Goal: Transaction & Acquisition: Book appointment/travel/reservation

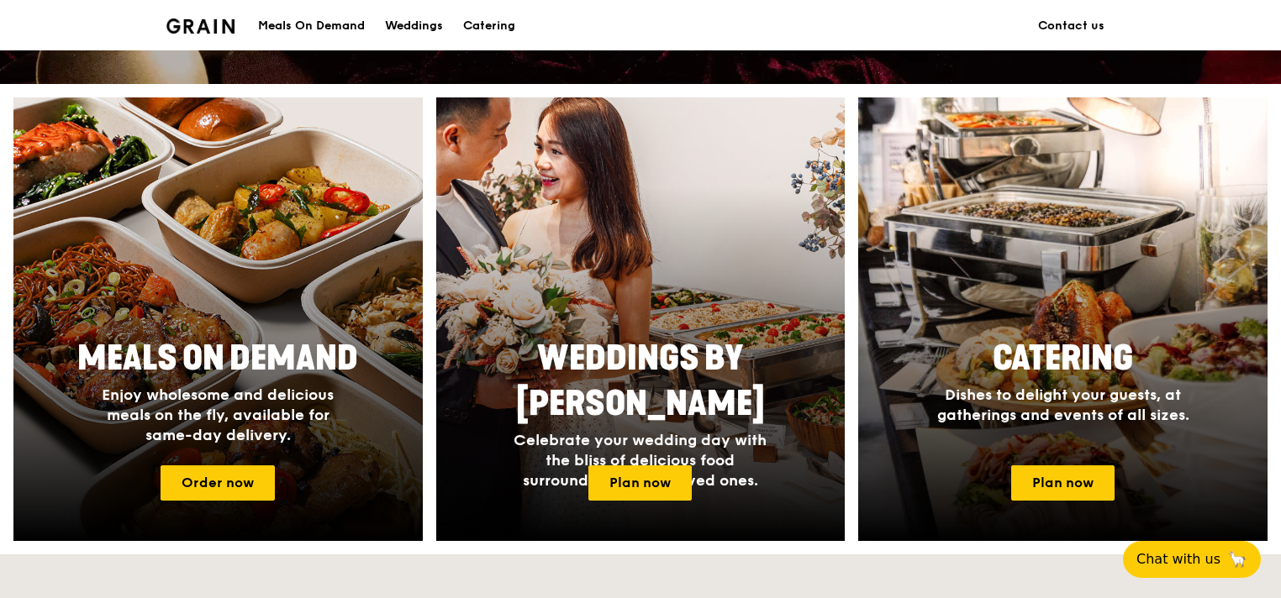
scroll to position [672, 0]
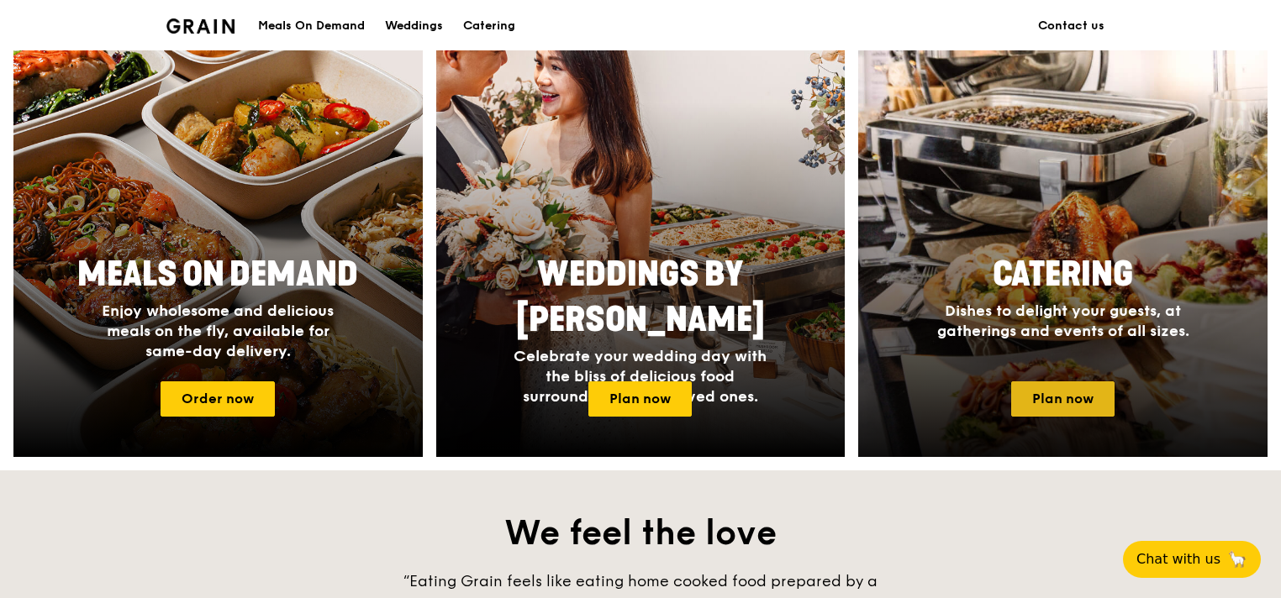
click at [1089, 404] on link "Plan now" at bounding box center [1062, 399] width 103 height 35
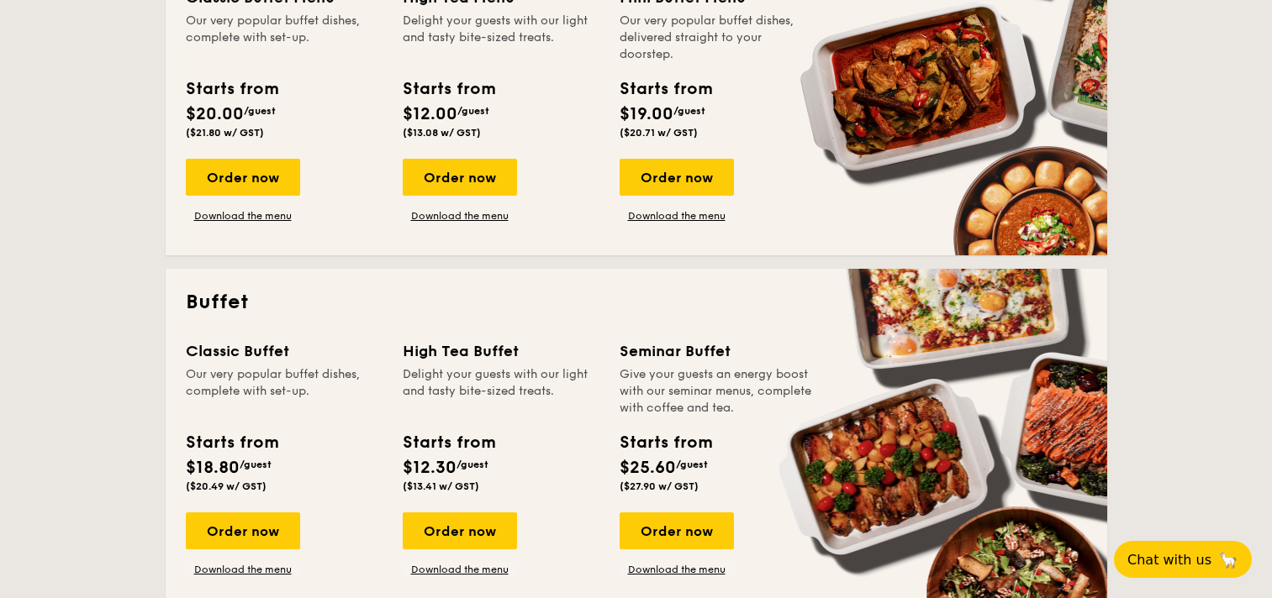
scroll to position [504, 0]
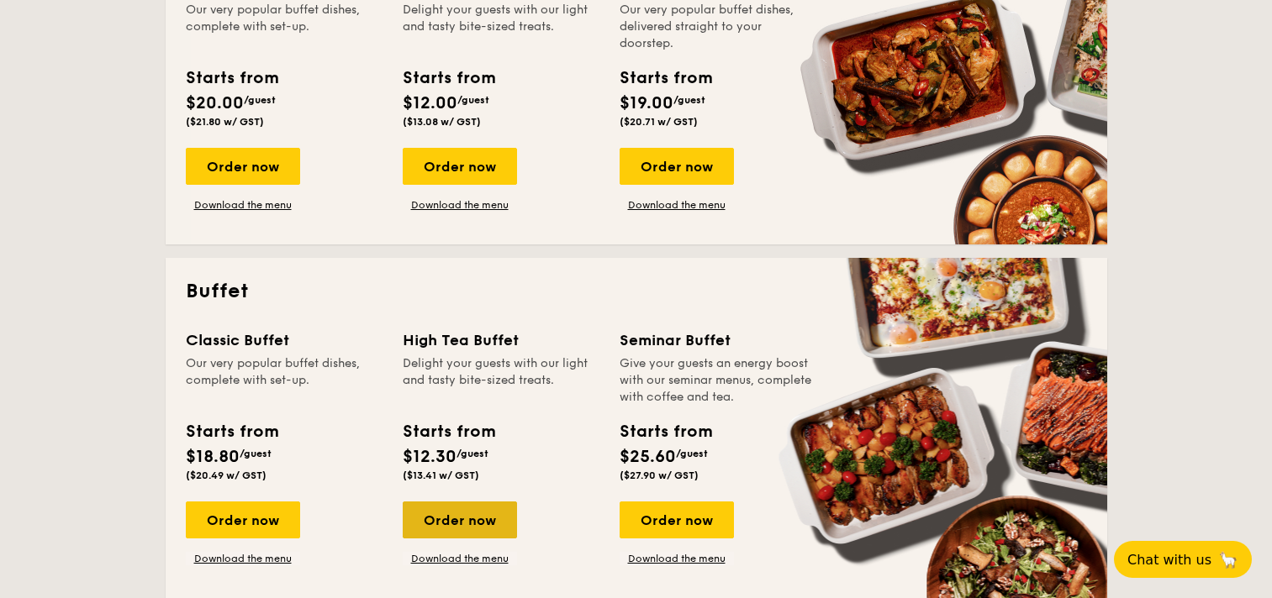
click at [458, 506] on div "Order now" at bounding box center [460, 520] width 114 height 37
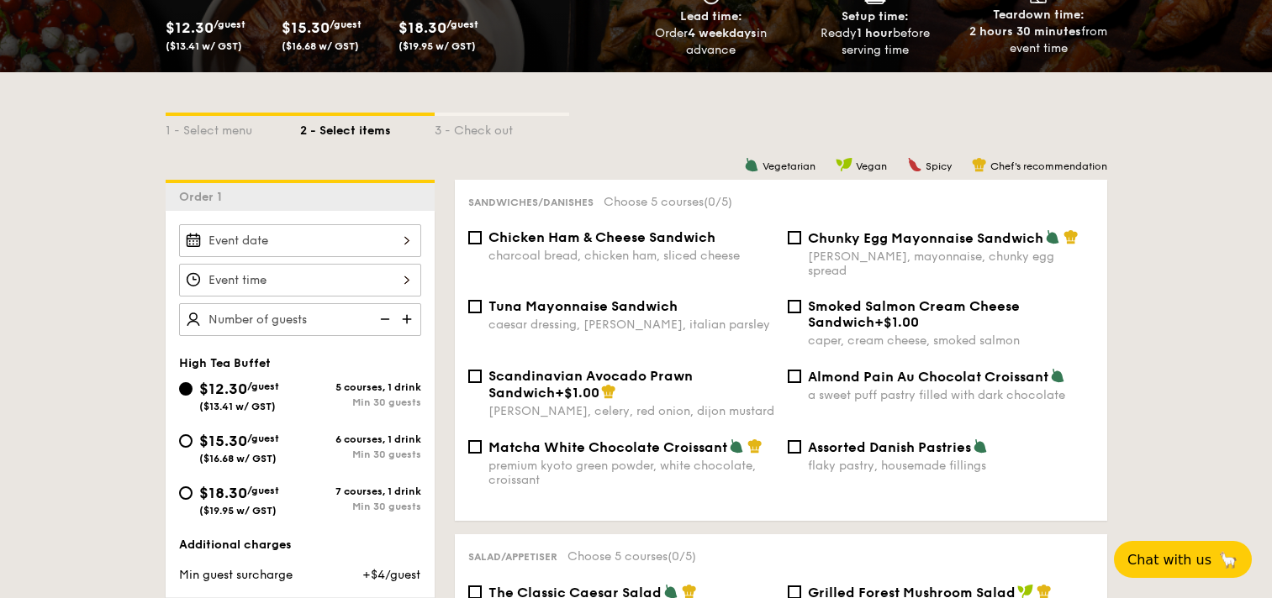
scroll to position [332, 0]
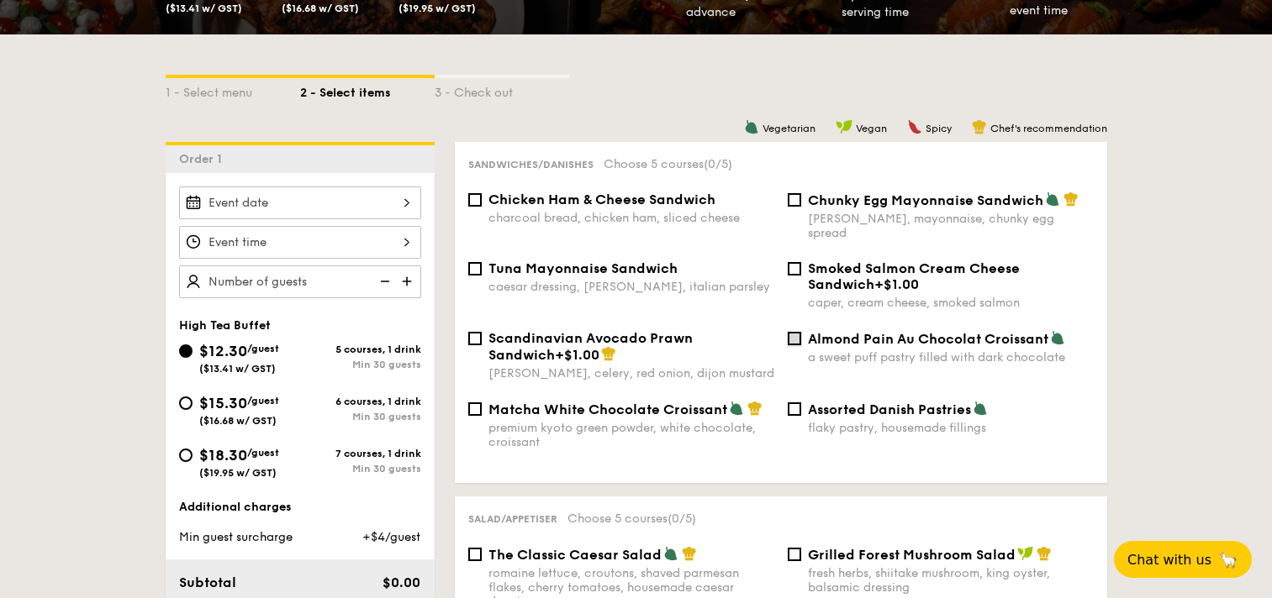
click at [798, 332] on input "Almond Pain Au Chocolat Croissant a sweet puff pastry filled with dark chocolate" at bounding box center [794, 338] width 13 height 13
checkbox input "true"
click at [472, 199] on input "Chicken Ham & Cheese Sandwich charcoal bread, chicken ham, sliced cheese" at bounding box center [474, 199] width 13 height 13
checkbox input "true"
click at [798, 403] on input "Assorted Danish Pastries flaky pastry, housemade fillings" at bounding box center [794, 409] width 13 height 13
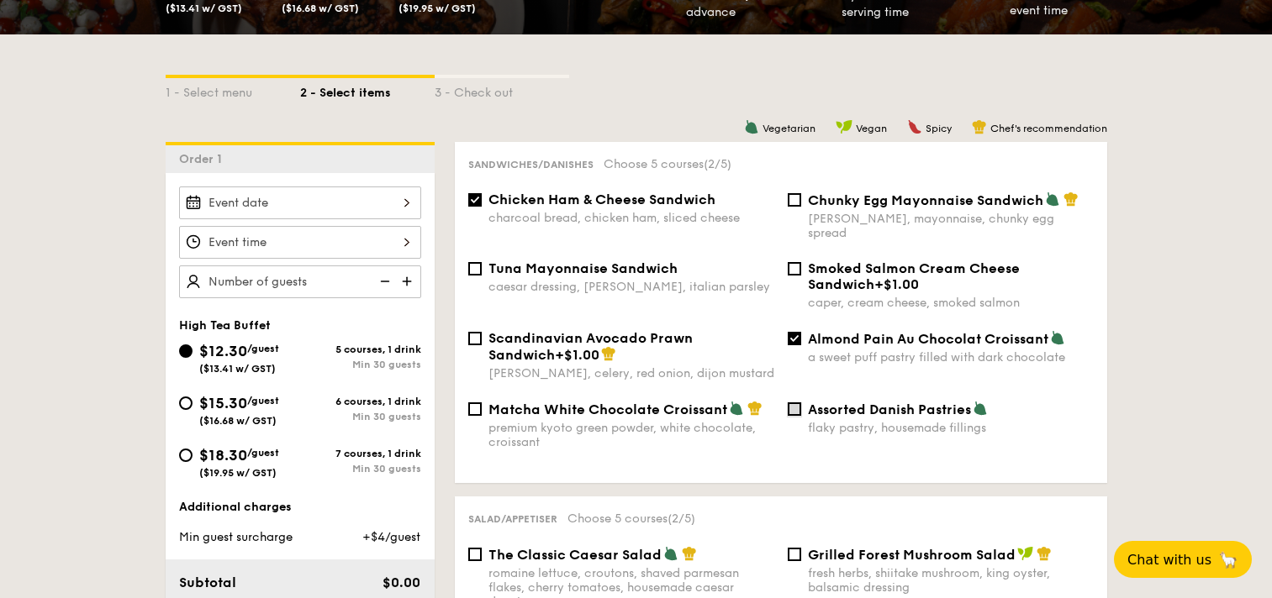
checkbox input "true"
click at [593, 262] on div "Tuna Mayonnaise Sandwich caesar dressing, gherkin, italian parsley" at bounding box center [631, 278] width 286 height 34
click at [482, 262] on input "Tuna Mayonnaise Sandwich caesar dressing, gherkin, italian parsley" at bounding box center [474, 268] width 13 height 13
checkbox input "true"
click at [866, 211] on div "Chunky Egg Mayonnaise Sandwich dijon mustard, mayonnaise, chunky egg spread" at bounding box center [951, 216] width 286 height 49
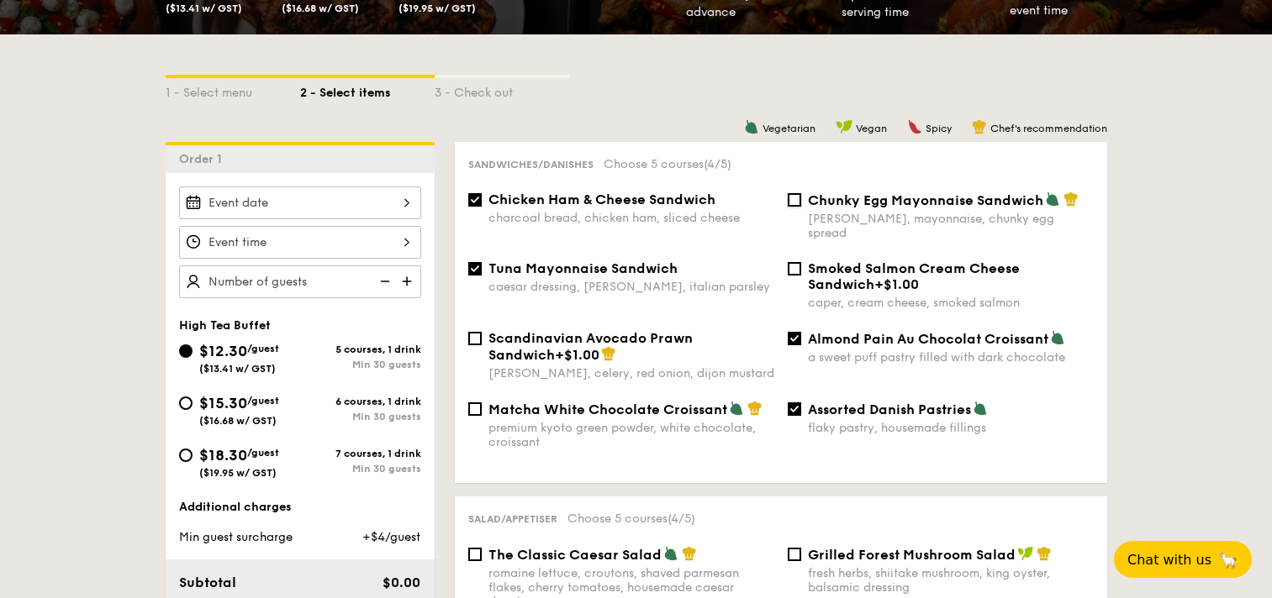
click at [801, 207] on input "Chunky Egg Mayonnaise Sandwich dijon mustard, mayonnaise, chunky egg spread" at bounding box center [794, 199] width 13 height 13
checkbox input "true"
click at [501, 261] on span "Tuna Mayonnaise Sandwich" at bounding box center [582, 269] width 189 height 16
click at [482, 262] on input "Tuna Mayonnaise Sandwich caesar dressing, gherkin, italian parsley" at bounding box center [474, 268] width 13 height 13
checkbox input "false"
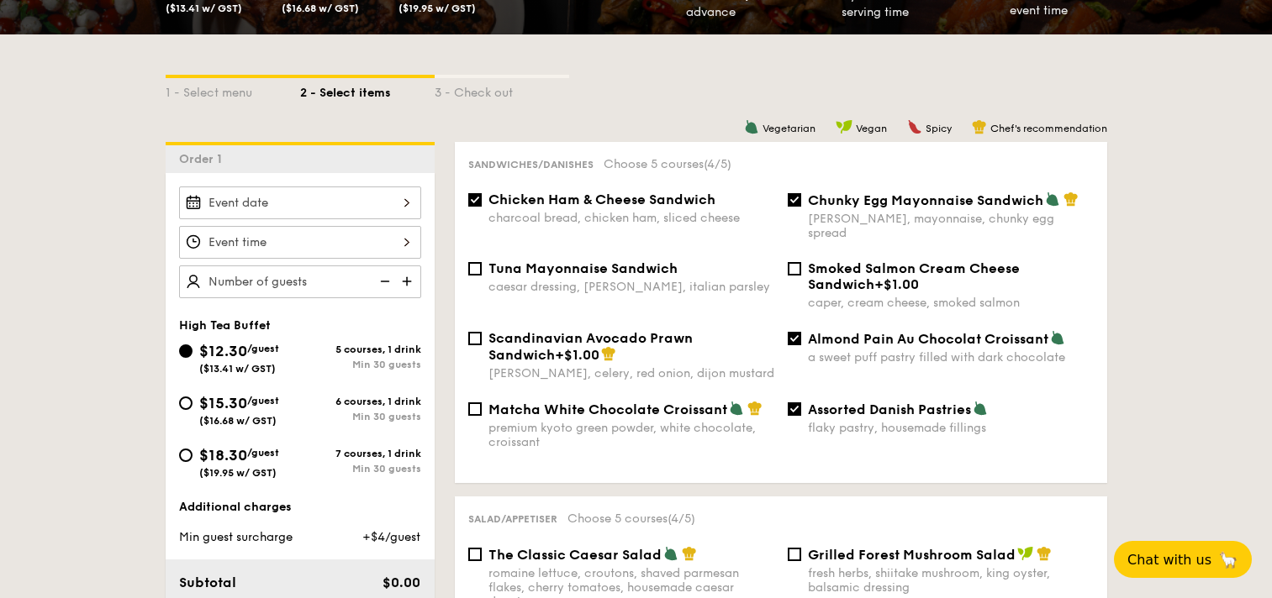
click at [861, 402] on span "Assorted Danish Pastries" at bounding box center [889, 410] width 163 height 16
click at [801, 403] on input "Assorted Danish Pastries flaky pastry, housemade fillings" at bounding box center [794, 409] width 13 height 13
checkbox input "false"
click at [867, 351] on div "a sweet puff pastry filled with dark chocolate" at bounding box center [951, 358] width 286 height 14
click at [801, 340] on input "Almond Pain Au Chocolat Croissant a sweet puff pastry filled with dark chocolate" at bounding box center [794, 338] width 13 height 13
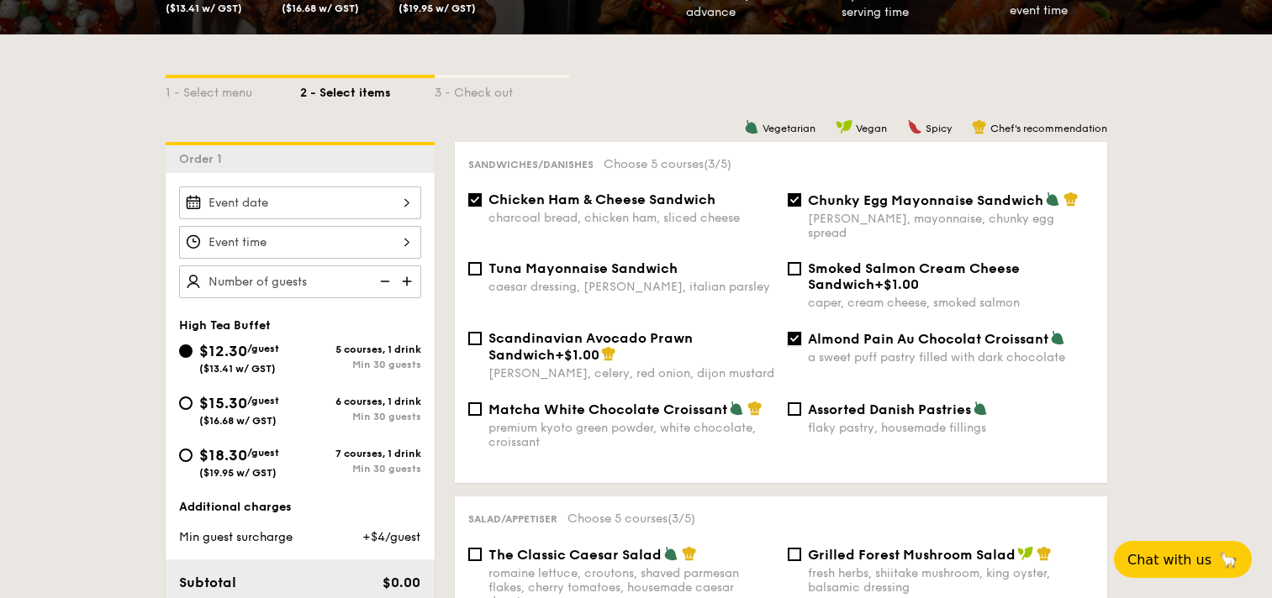
checkbox input "false"
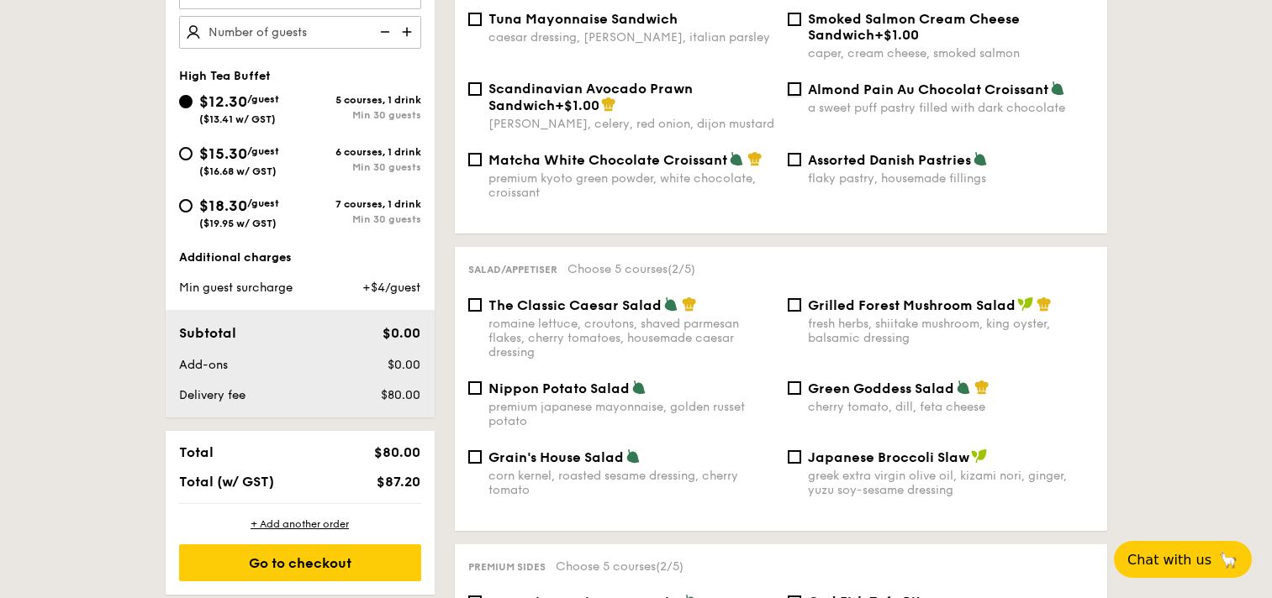
scroll to position [665, 0]
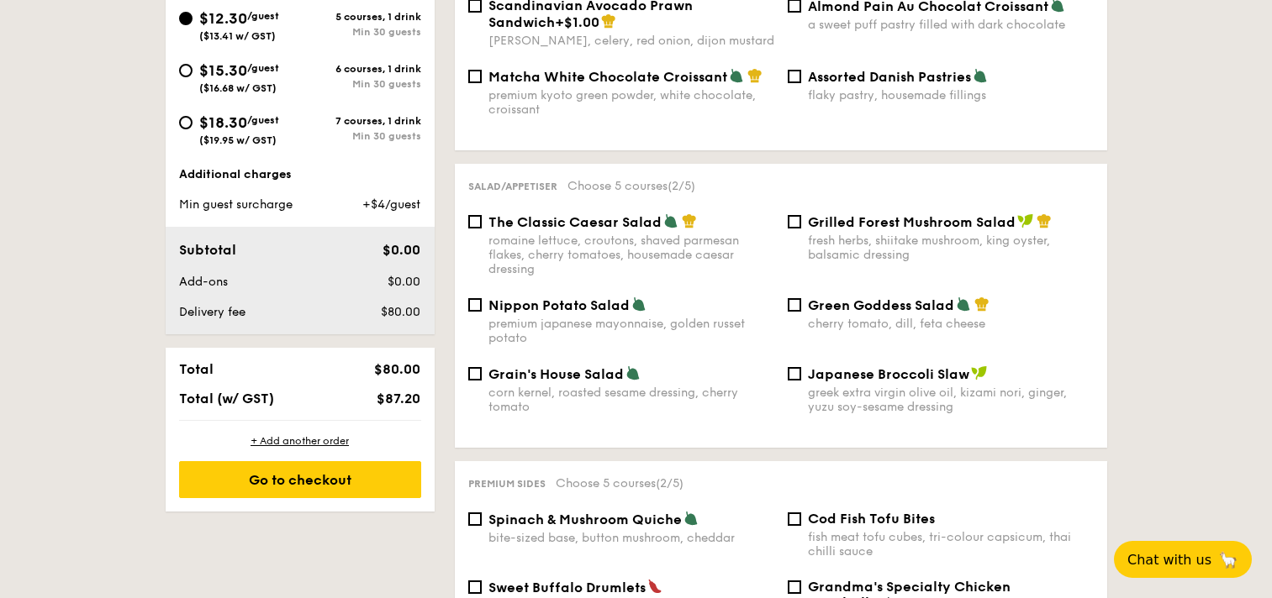
click at [792, 216] on div "Grilled Forest Mushroom Salad fresh herbs, shiitake mushroom, king oyster, bals…" at bounding box center [940, 238] width 319 height 49
click at [795, 215] on input "Grilled Forest Mushroom Salad fresh herbs, shiitake mushroom, king oyster, bals…" at bounding box center [794, 221] width 13 height 13
checkbox input "true"
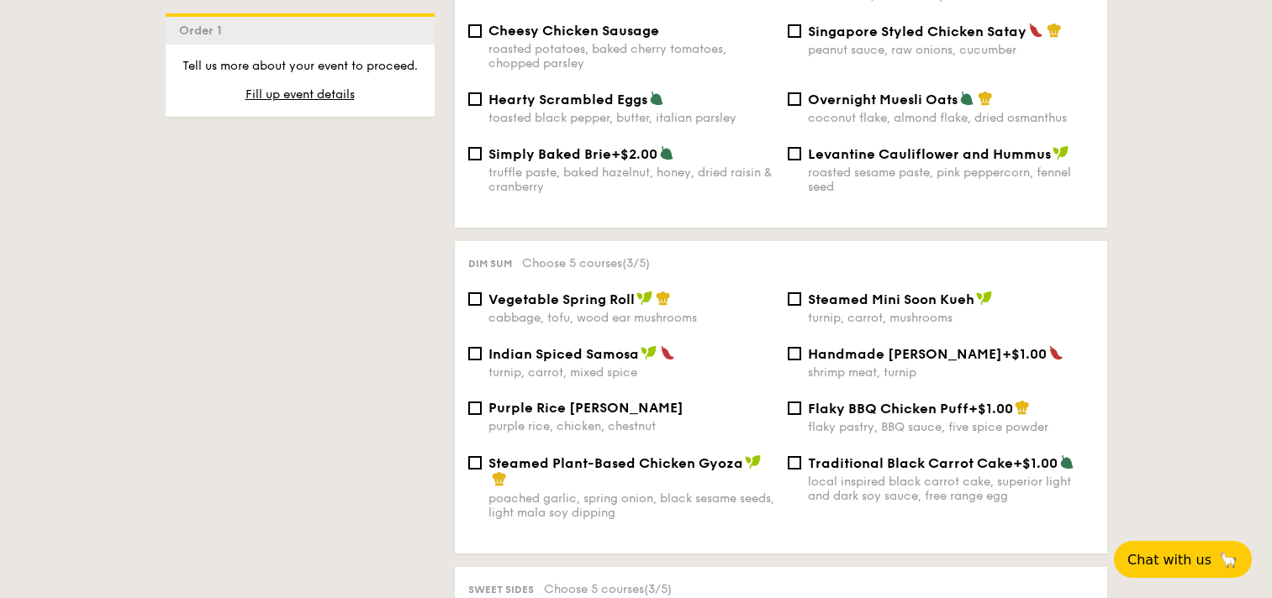
scroll to position [1330, 0]
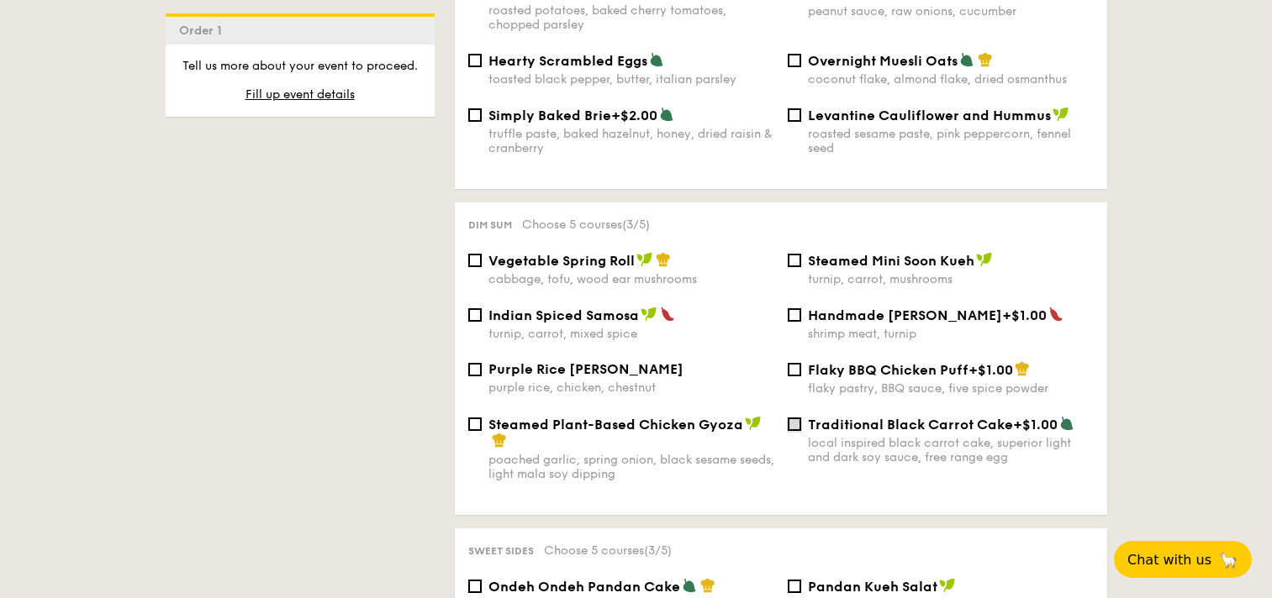
click at [797, 418] on input "Traditional Black Carrot Cake +$1.00 local inspired black carrot cake, superior…" at bounding box center [794, 424] width 13 height 13
checkbox input "true"
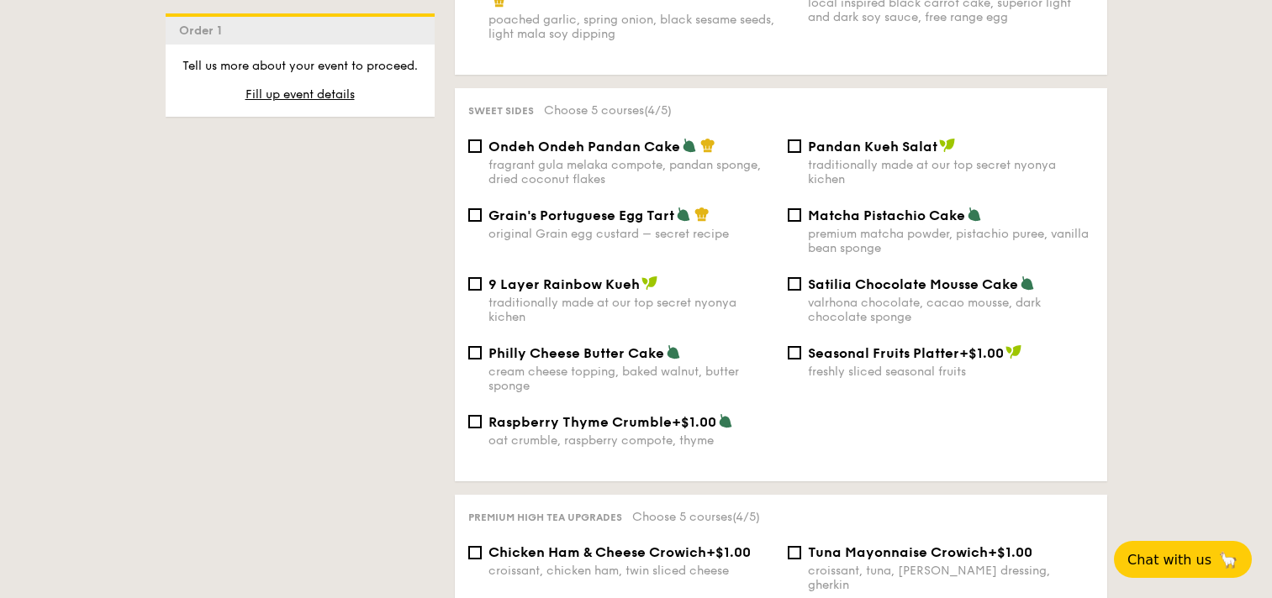
scroll to position [1746, 0]
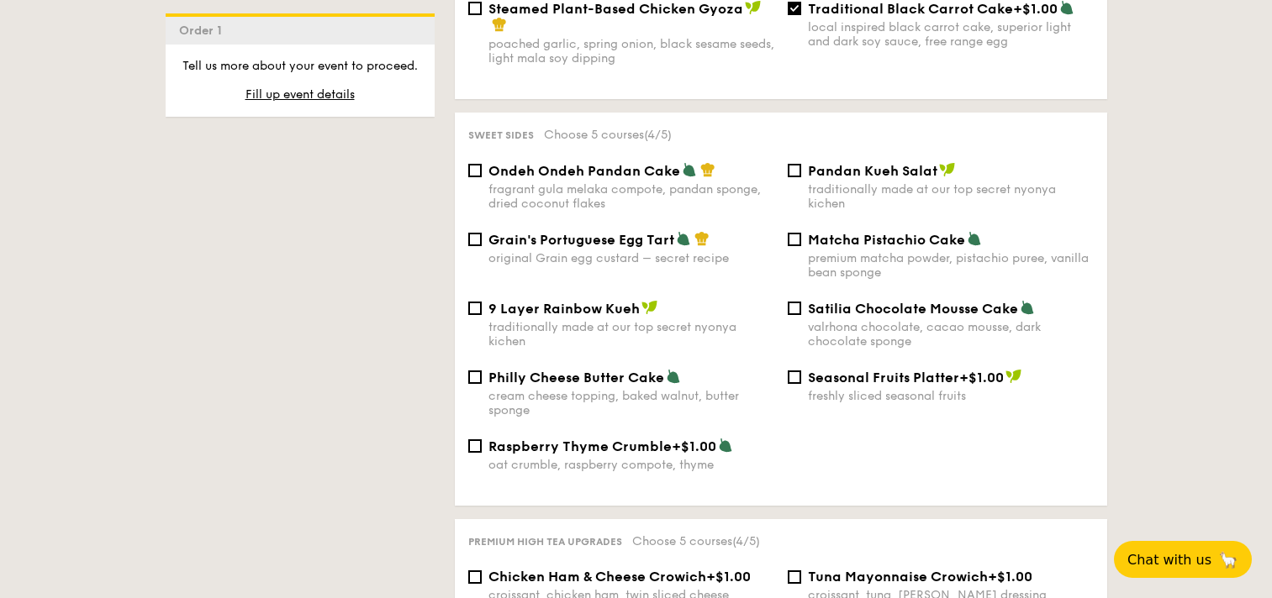
click at [599, 389] on div "cream cheese topping, baked walnut, butter sponge" at bounding box center [631, 403] width 286 height 29
click at [482, 376] on input "Philly Cheese Butter Cake cream cheese topping, baked walnut, butter sponge" at bounding box center [474, 377] width 13 height 13
checkbox input "true"
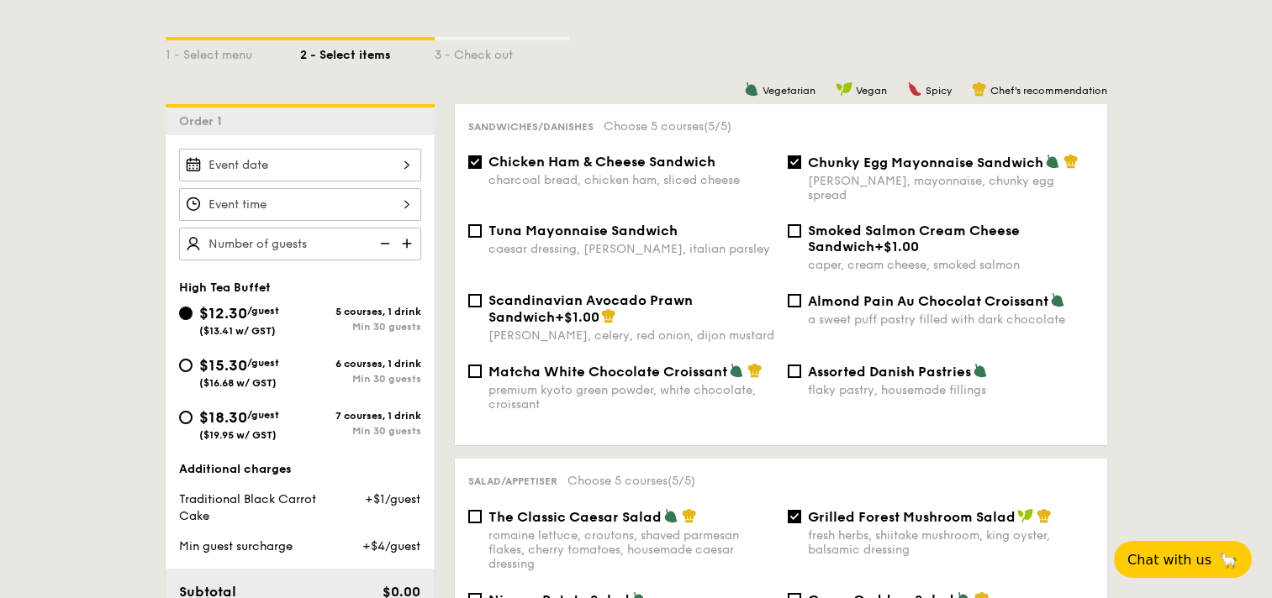
scroll to position [332, 0]
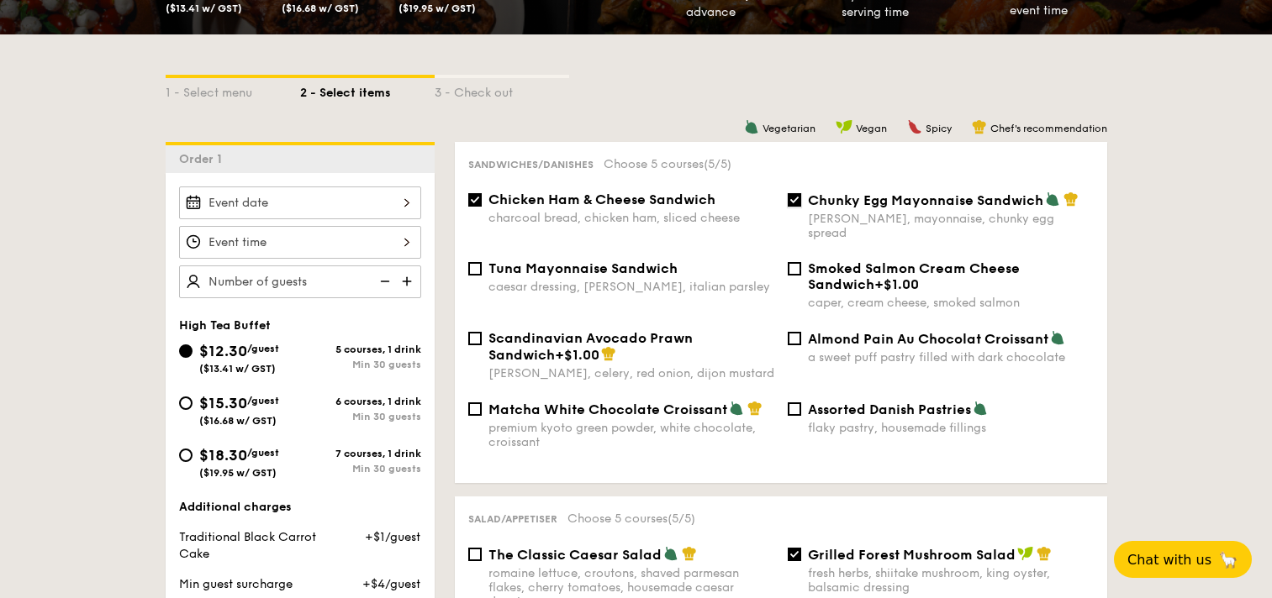
click at [795, 201] on input "Chunky Egg Mayonnaise Sandwich dijon mustard, mayonnaise, chunky egg spread" at bounding box center [794, 199] width 13 height 13
checkbox input "false"
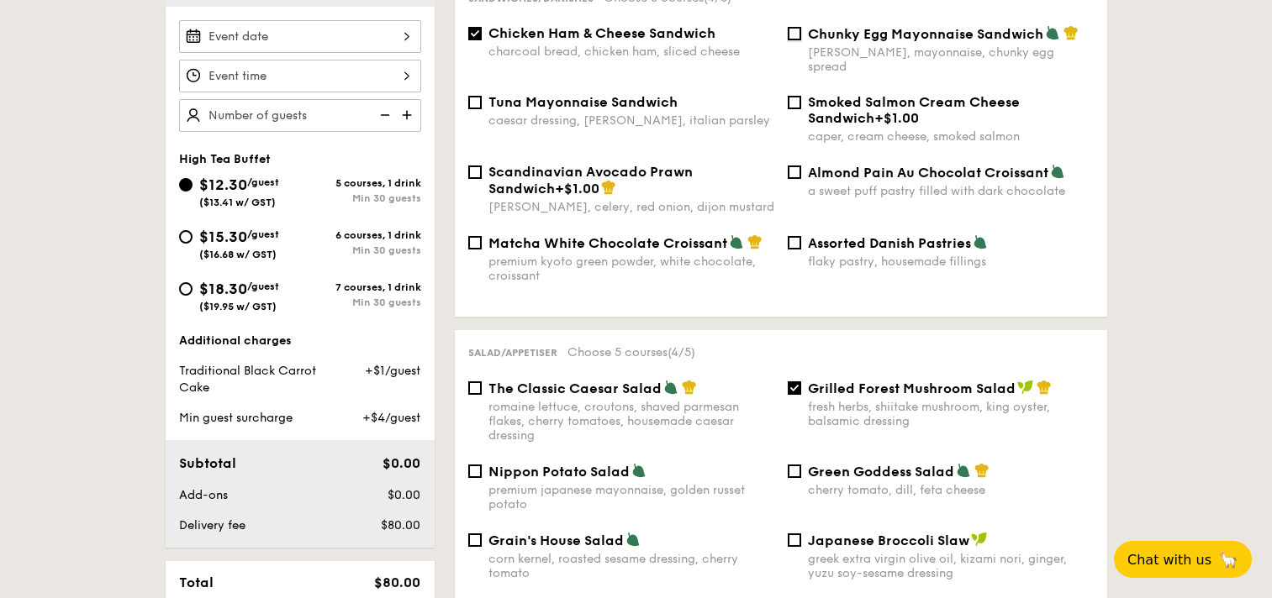
scroll to position [166, 0]
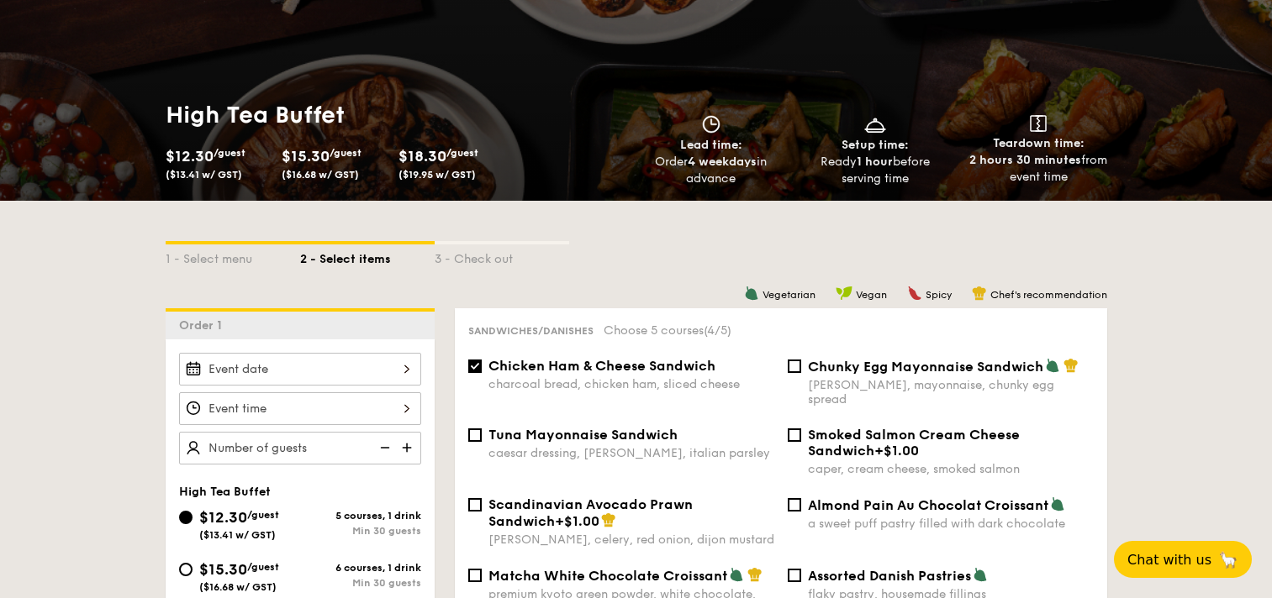
click at [350, 449] on input "text" at bounding box center [300, 448] width 242 height 33
type input "2"
type input "1"
type input "80 guests"
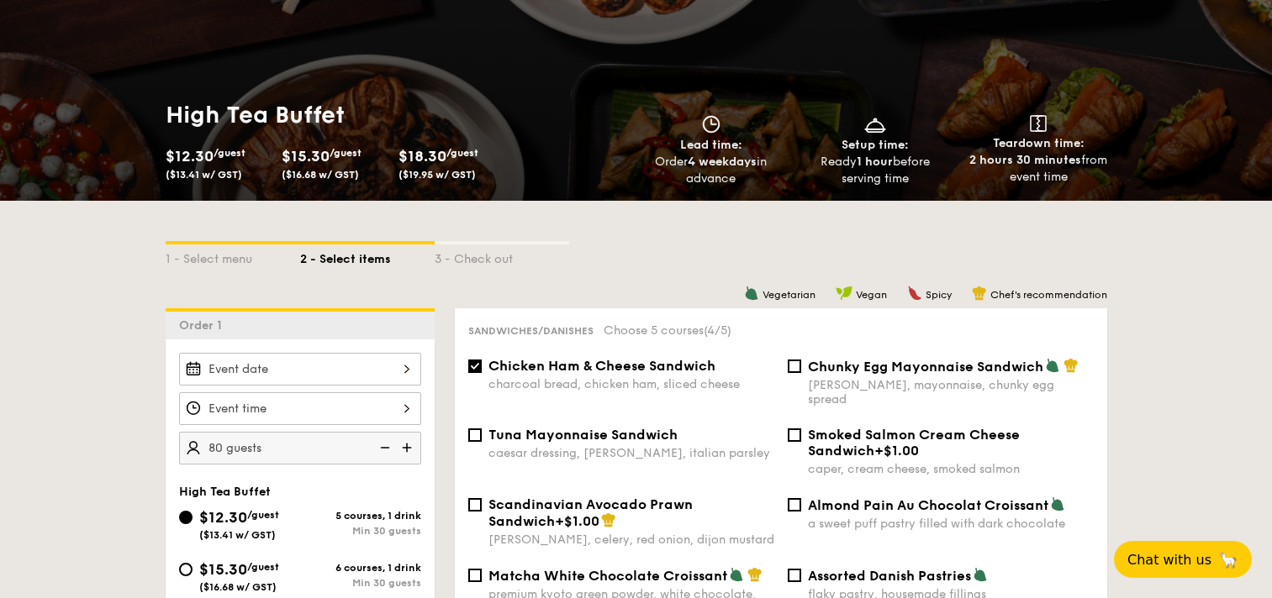
click at [381, 369] on input "$12.30 /guest ($13.41 w/ GST)" at bounding box center [300, 369] width 242 height 33
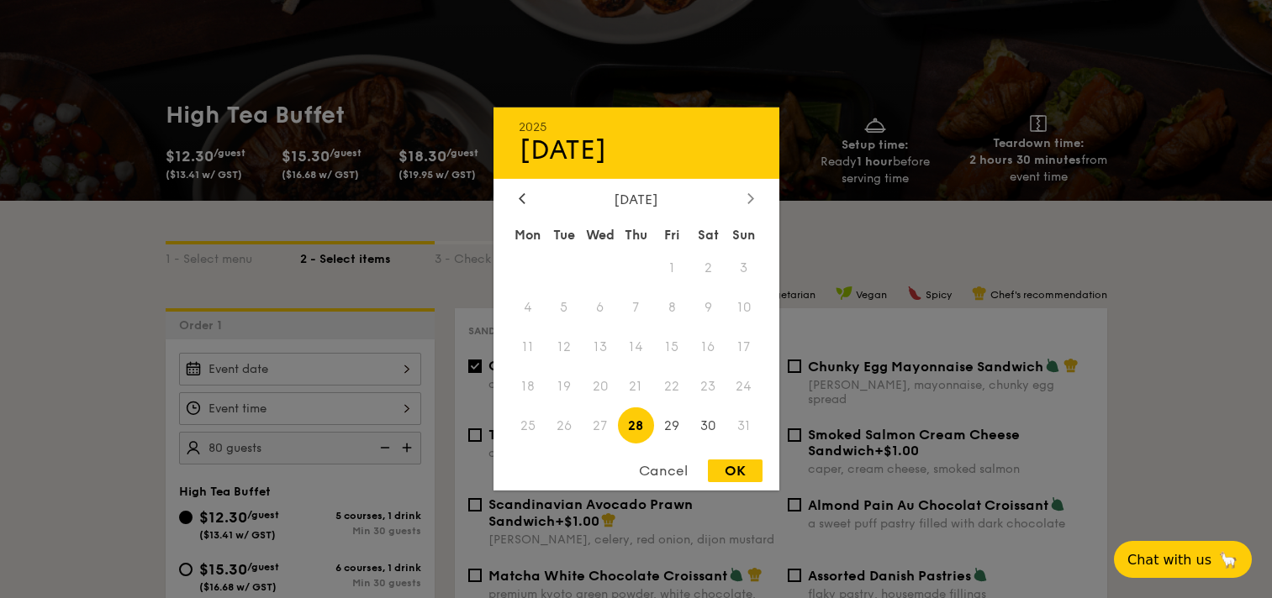
click at [744, 193] on div at bounding box center [750, 200] width 15 height 16
click at [746, 195] on div at bounding box center [750, 200] width 15 height 16
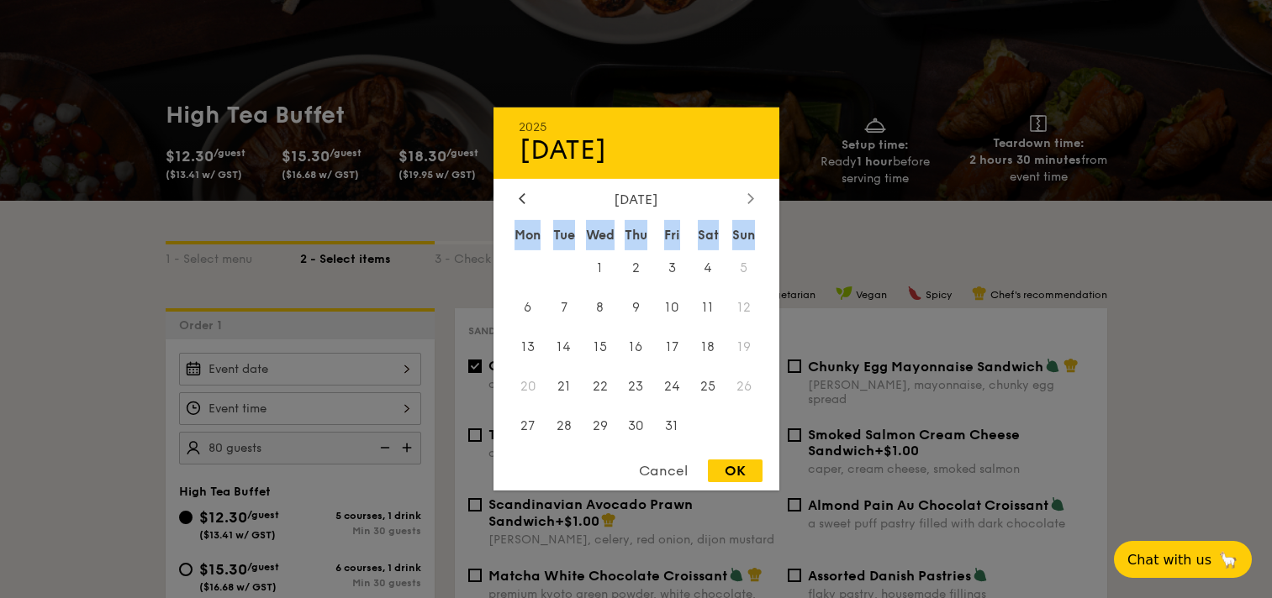
click at [751, 197] on icon at bounding box center [749, 198] width 5 height 10
click at [638, 308] on span "6" at bounding box center [636, 308] width 36 height 36
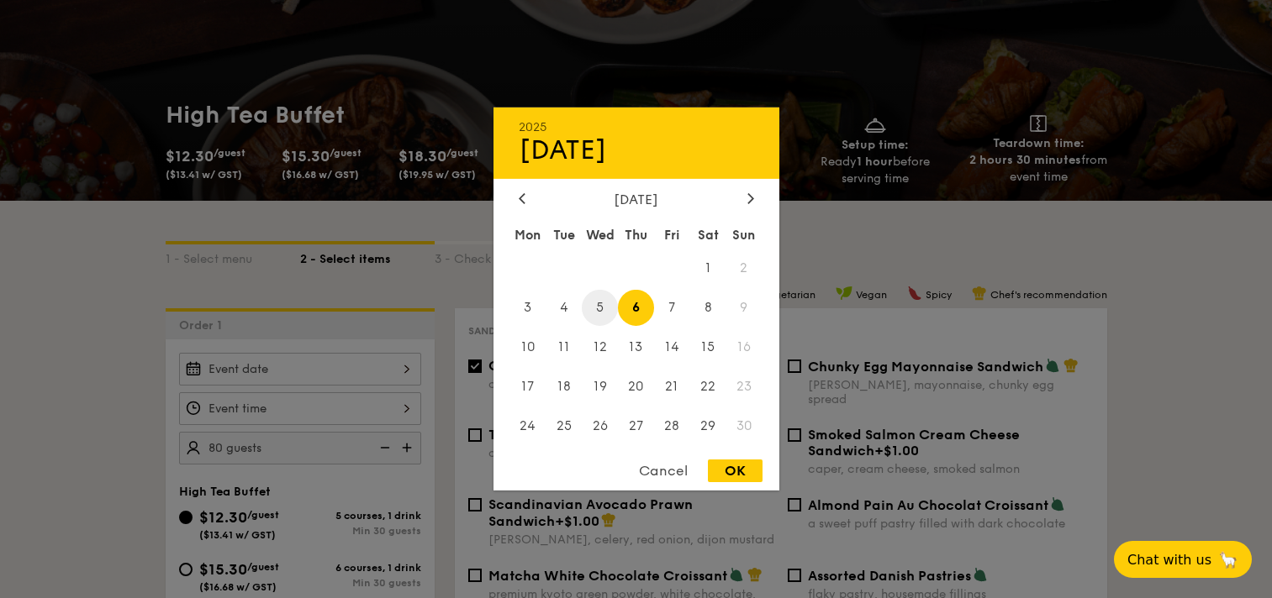
click at [589, 303] on span "5" at bounding box center [600, 308] width 36 height 36
drag, startPoint x: 740, startPoint y: 479, endPoint x: 738, endPoint y: 469, distance: 10.2
click at [738, 468] on div "OK" at bounding box center [735, 471] width 55 height 23
type input "Nov 05, 2025"
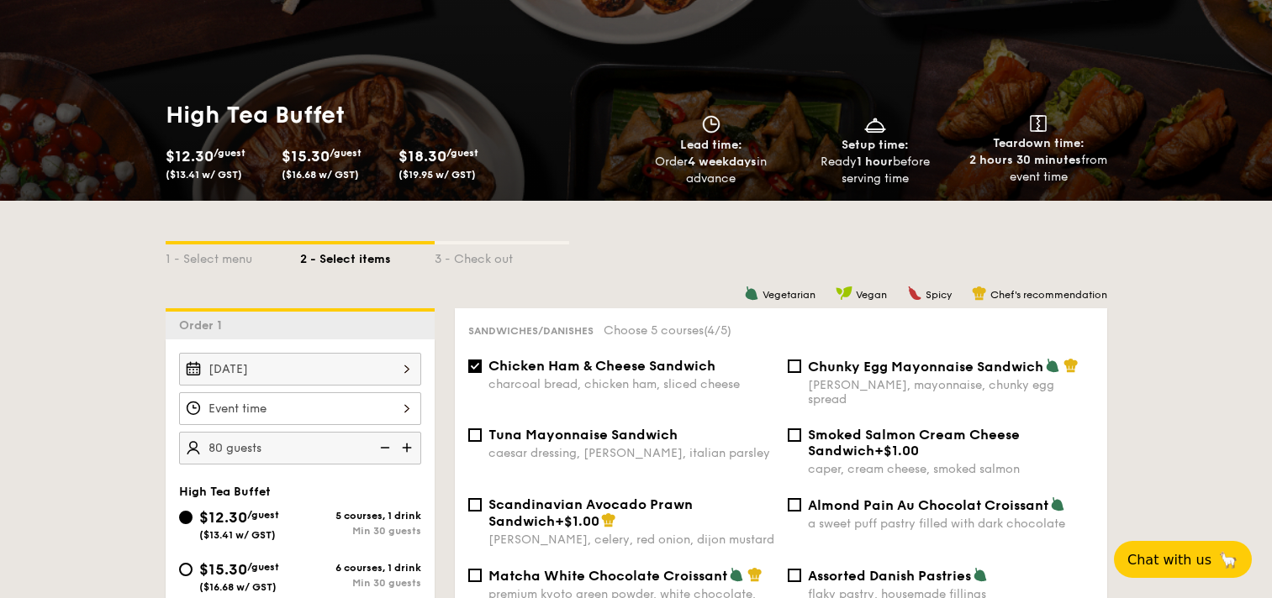
click at [309, 412] on input "$12.30 /guest ($13.41 w/ GST)" at bounding box center [300, 409] width 242 height 33
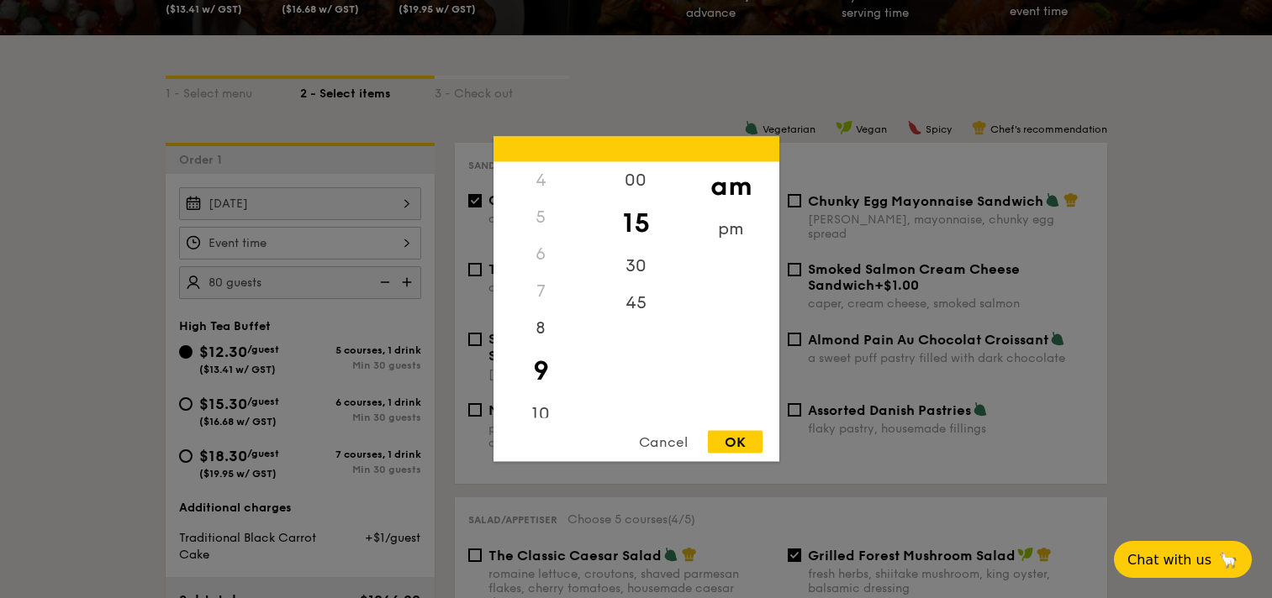
scroll to position [332, 0]
click at [541, 408] on div "10" at bounding box center [540, 420] width 95 height 49
click at [639, 184] on div "00" at bounding box center [635, 186] width 95 height 49
click at [742, 445] on div "OK" at bounding box center [735, 442] width 55 height 23
type input "10:00AM"
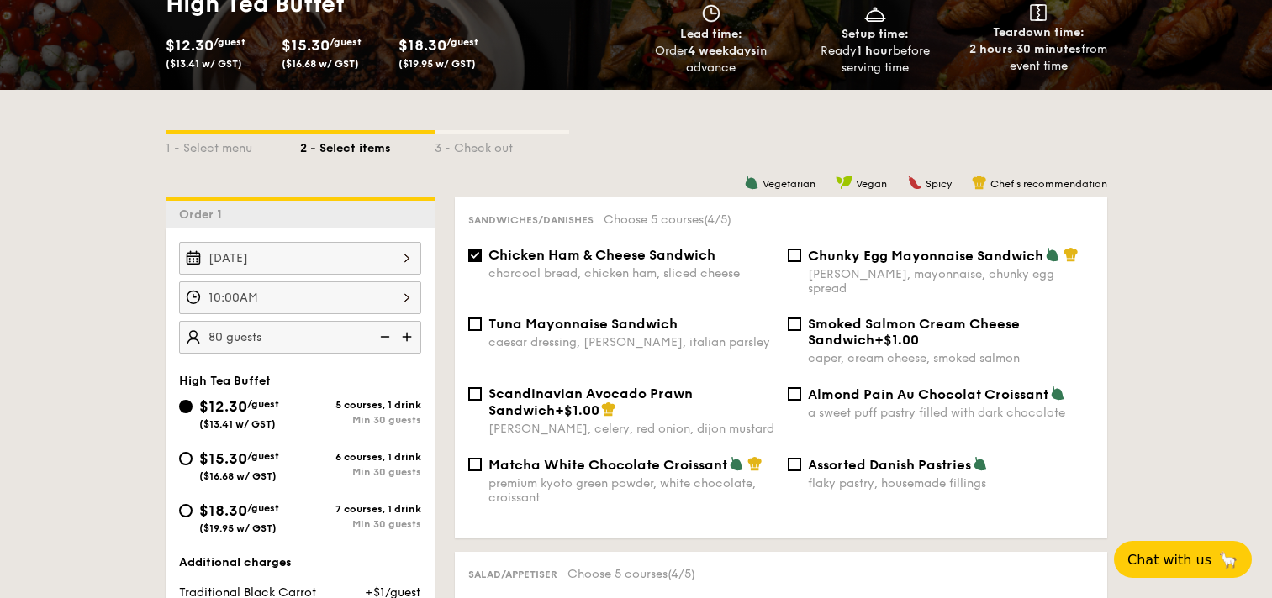
scroll to position [249, 0]
